Goal: Find specific page/section: Find specific page/section

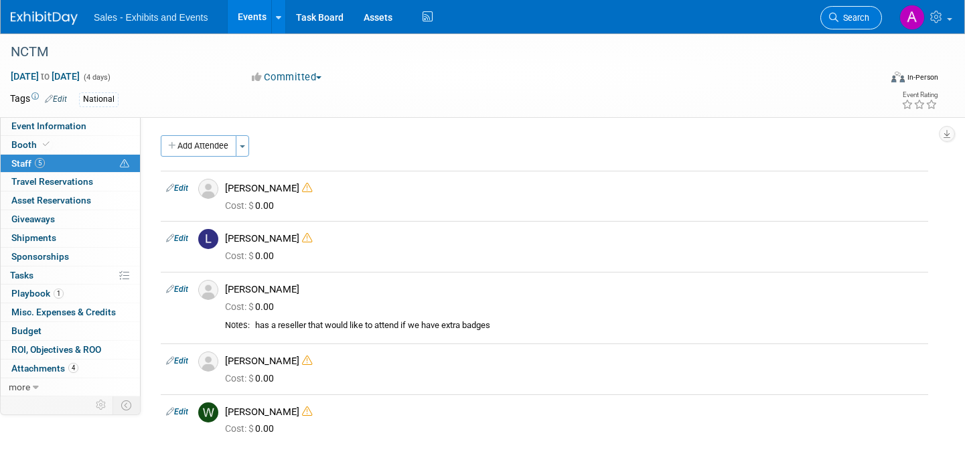
click at [868, 21] on span "Search" at bounding box center [854, 18] width 31 height 10
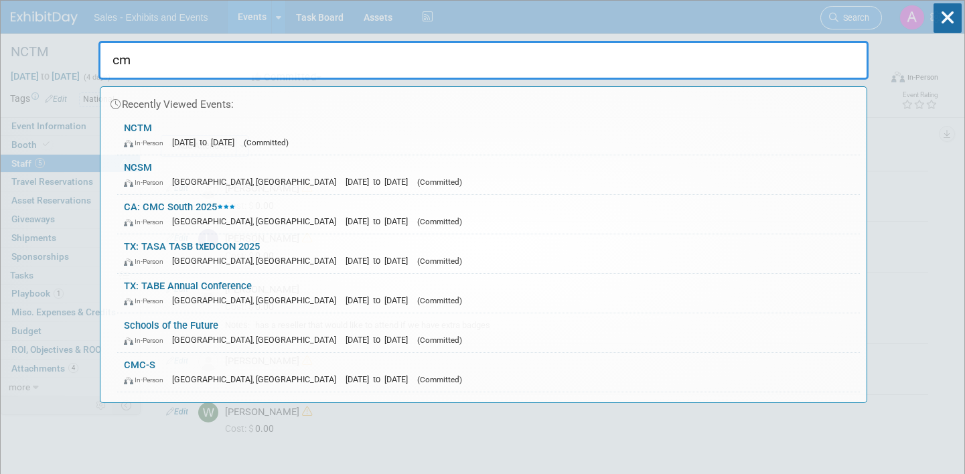
type input "cmc"
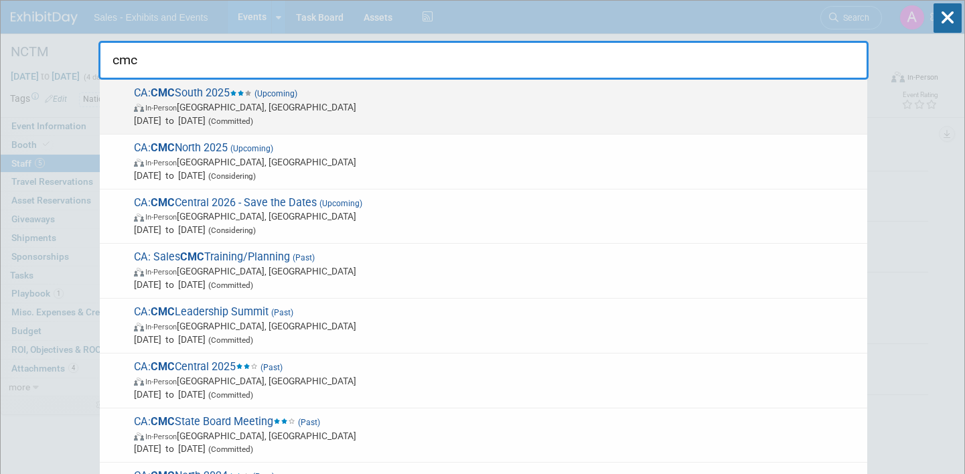
click at [312, 98] on span "CA: CMC South 2025 (Upcoming) In-Person [GEOGRAPHIC_DATA], [GEOGRAPHIC_DATA] [D…" at bounding box center [495, 106] width 731 height 41
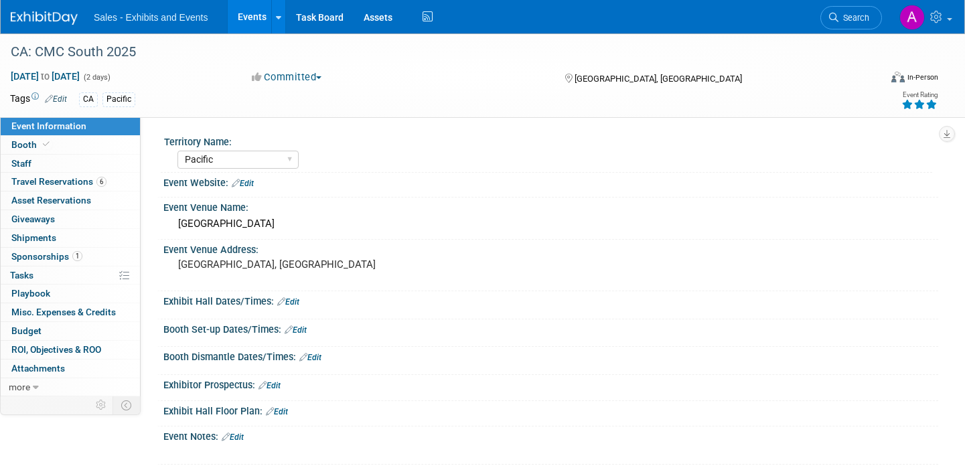
select select "Pacific"
click at [76, 143] on link "Booth" at bounding box center [70, 145] width 139 height 18
